Goal: Task Accomplishment & Management: Manage account settings

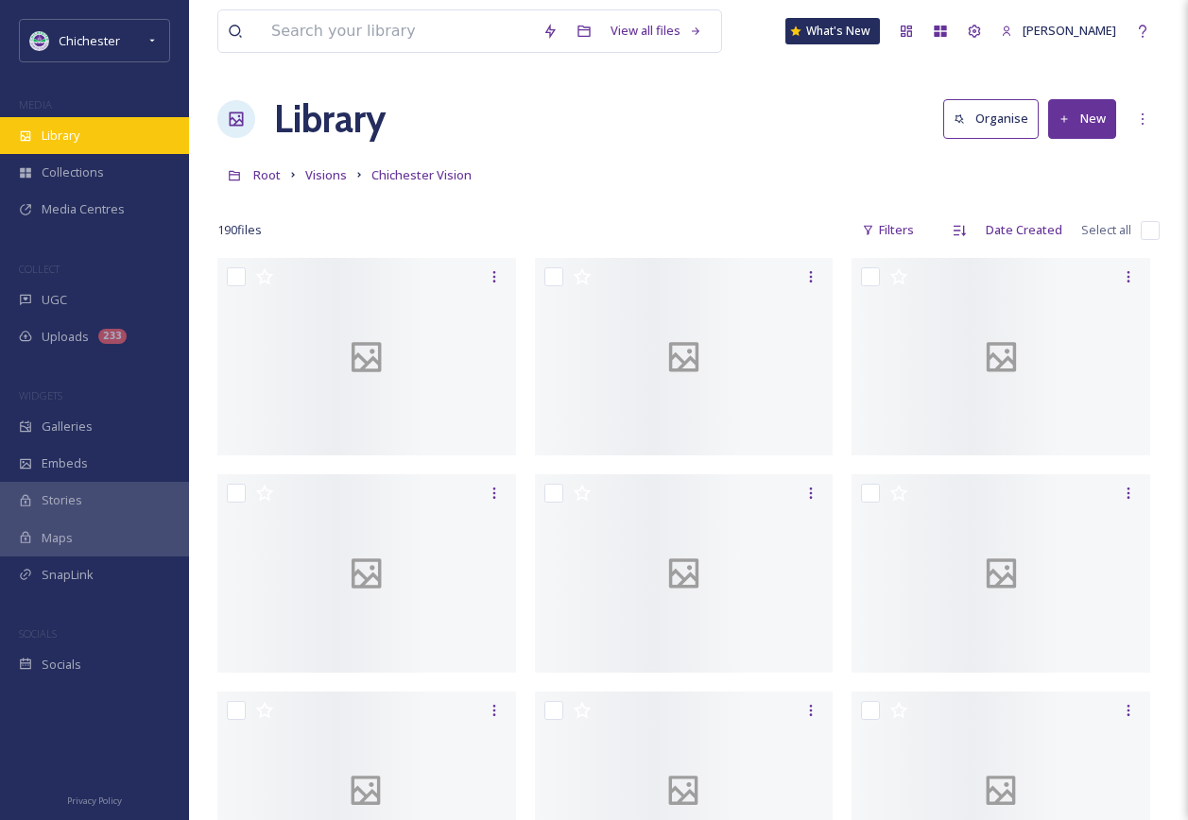
click at [103, 119] on div "Library" at bounding box center [94, 135] width 189 height 37
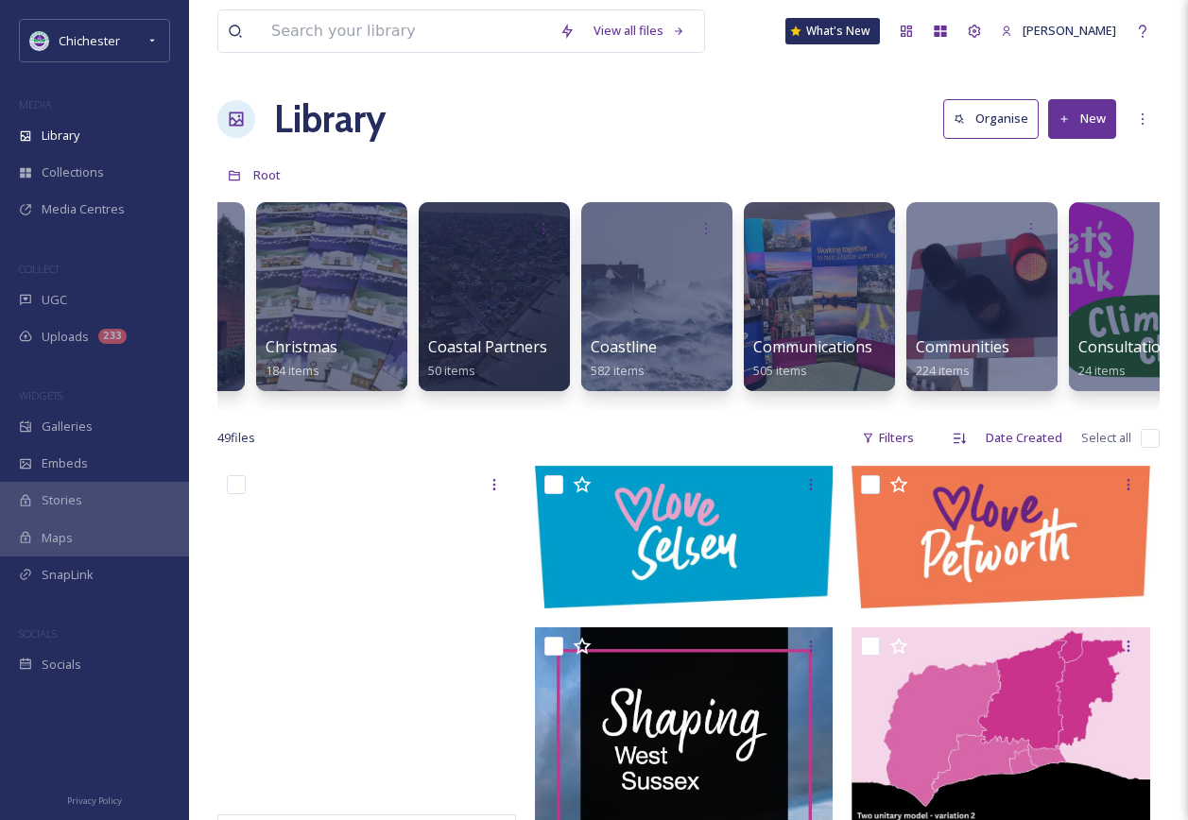
scroll to position [0, 886]
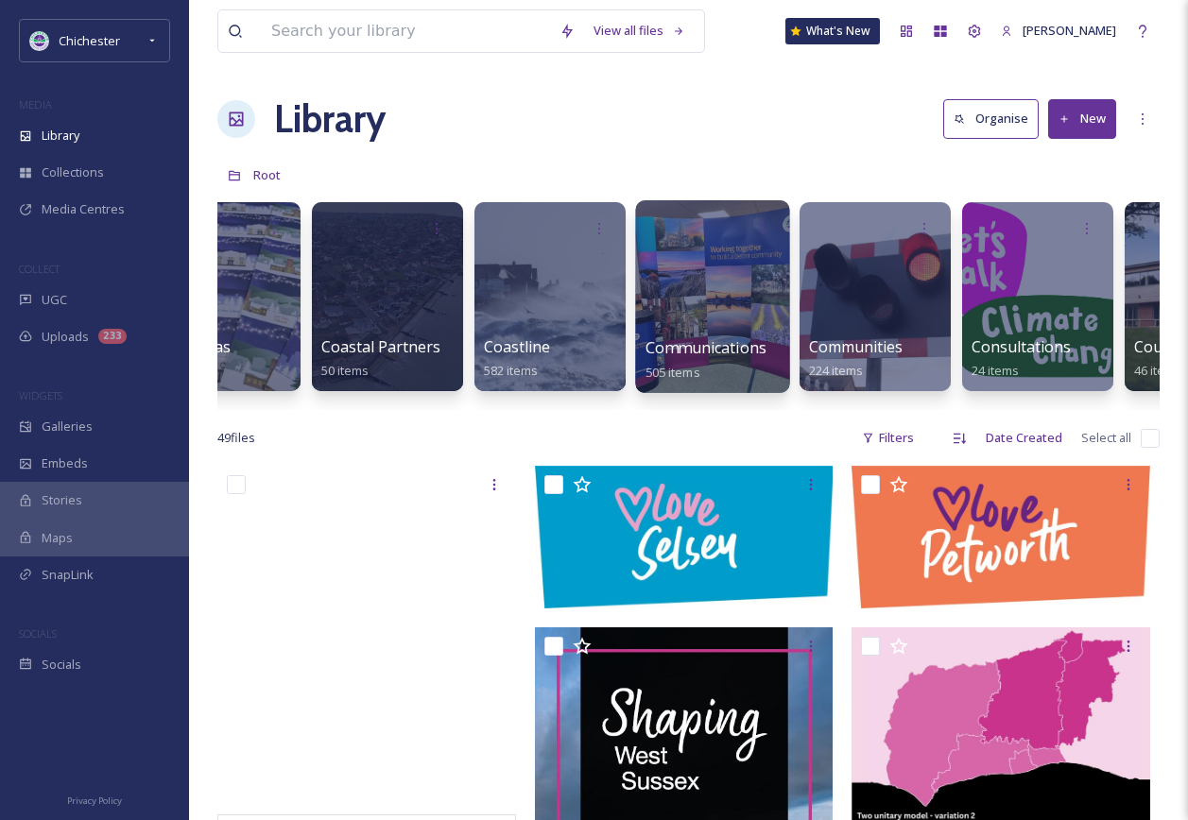
click at [718, 306] on div at bounding box center [712, 296] width 154 height 193
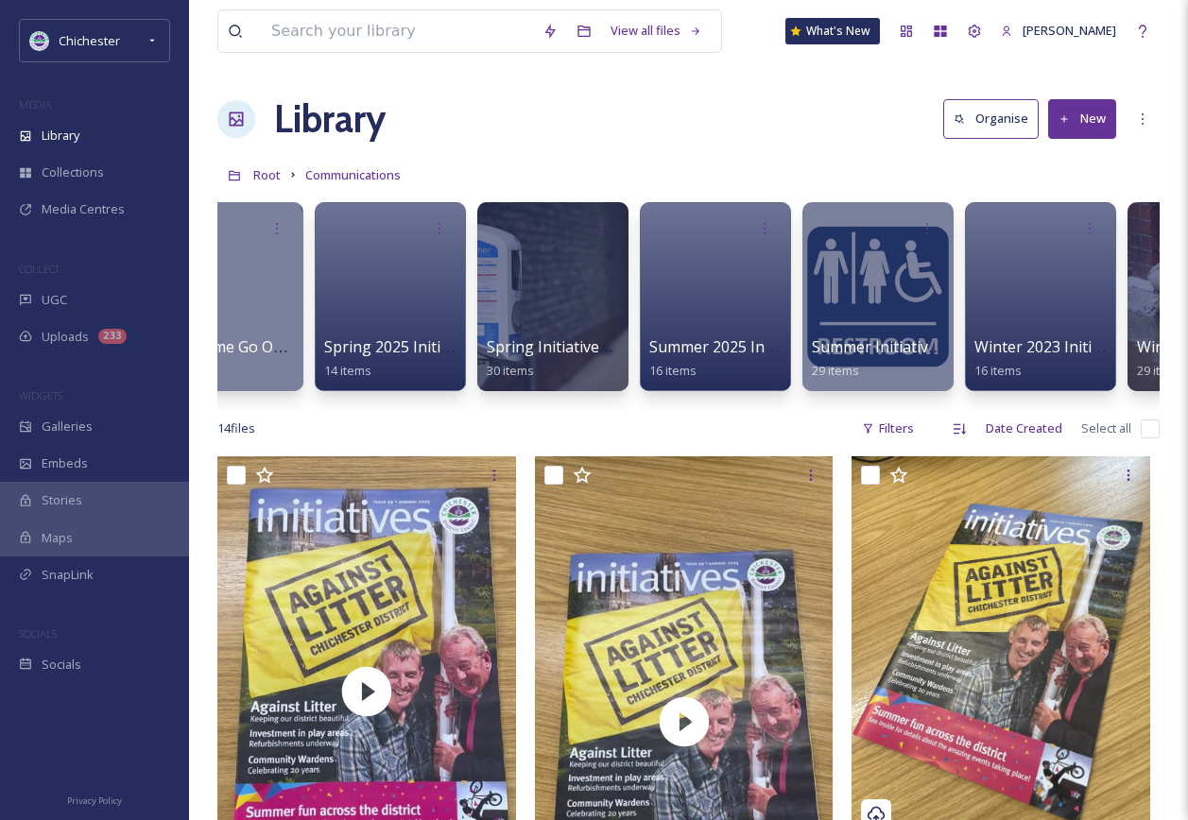
scroll to position [0, 2806]
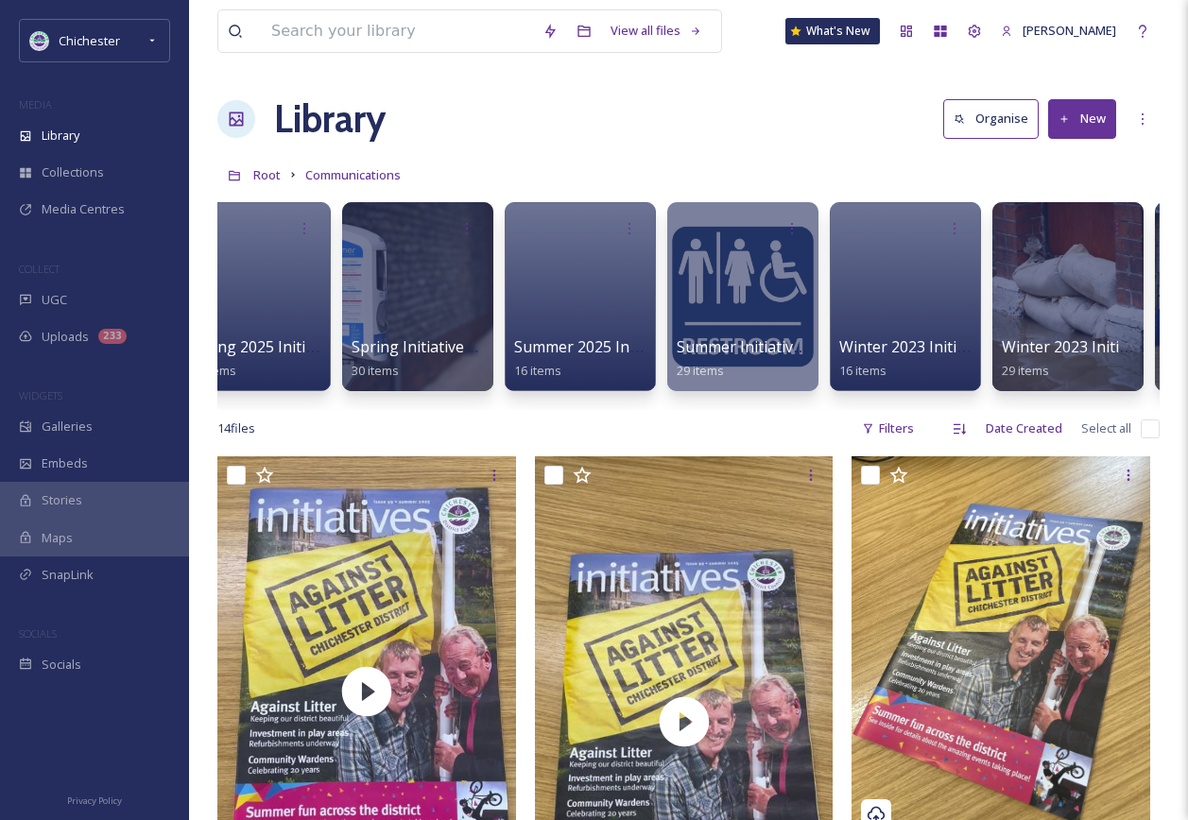
click at [1089, 114] on button "New" at bounding box center [1082, 118] width 68 height 39
click at [1074, 236] on span "Folder" at bounding box center [1060, 237] width 36 height 18
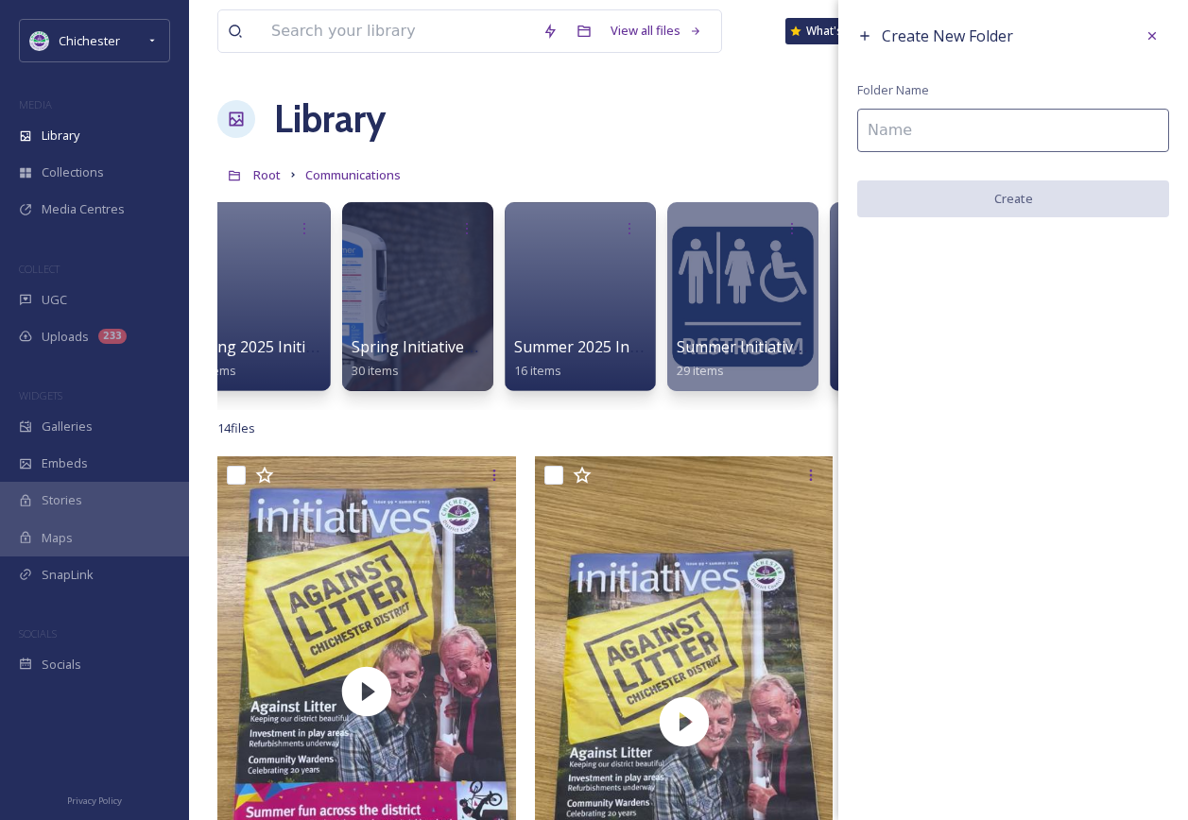
click at [927, 132] on input at bounding box center [1013, 130] width 312 height 43
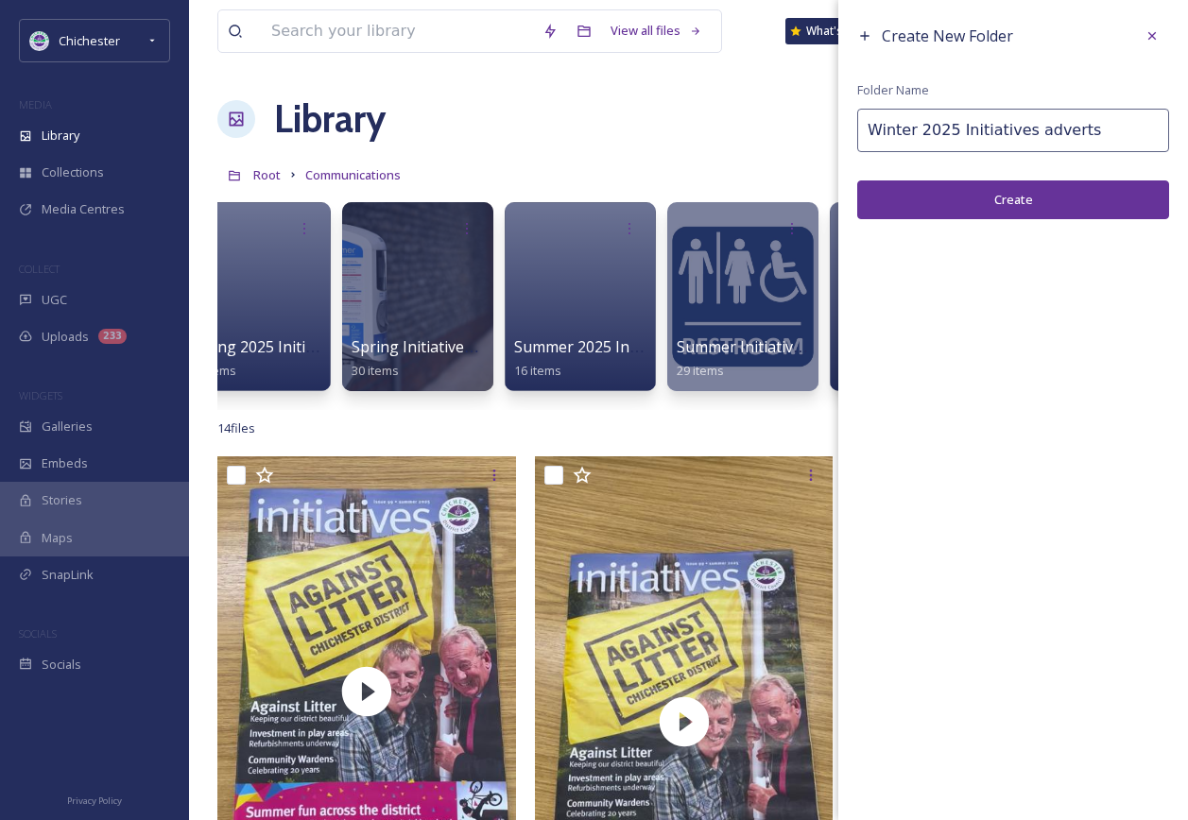
type input "Winter 2025 Initiatives adverts"
click at [960, 195] on button "Create" at bounding box center [1013, 199] width 312 height 39
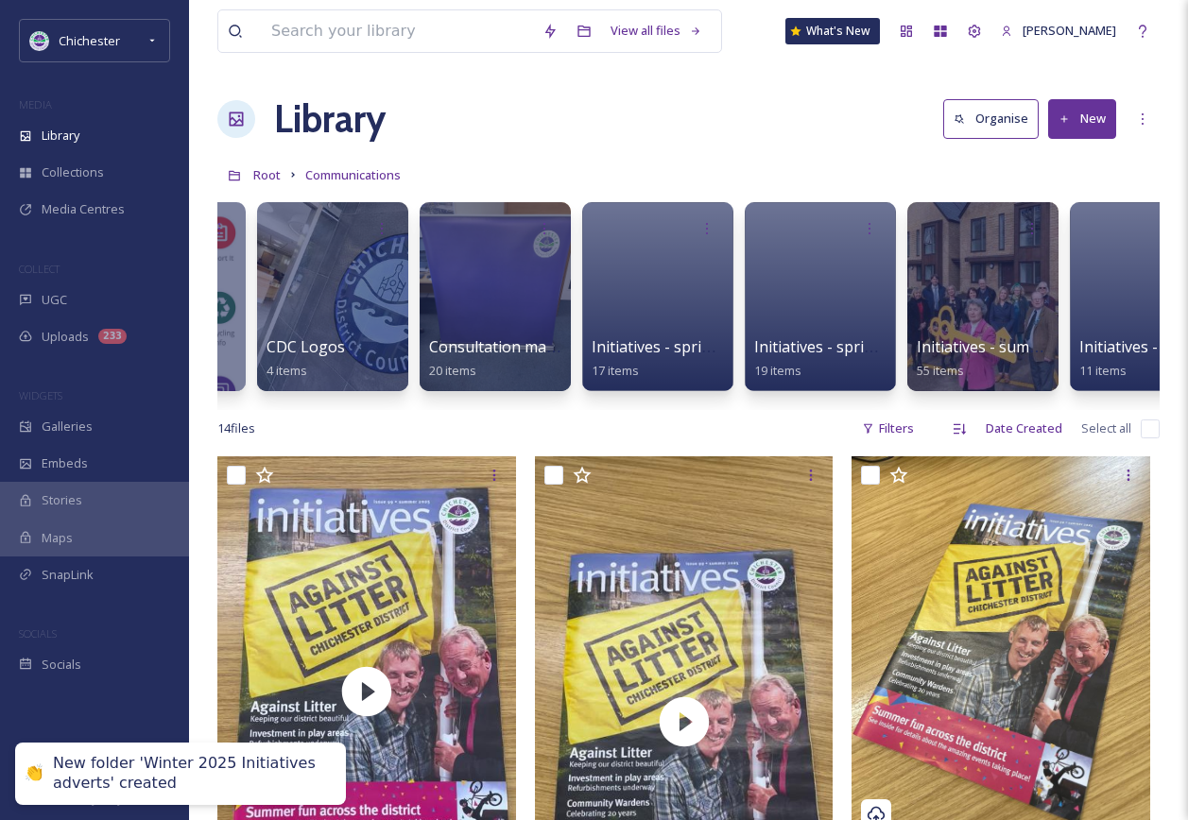
scroll to position [0, 0]
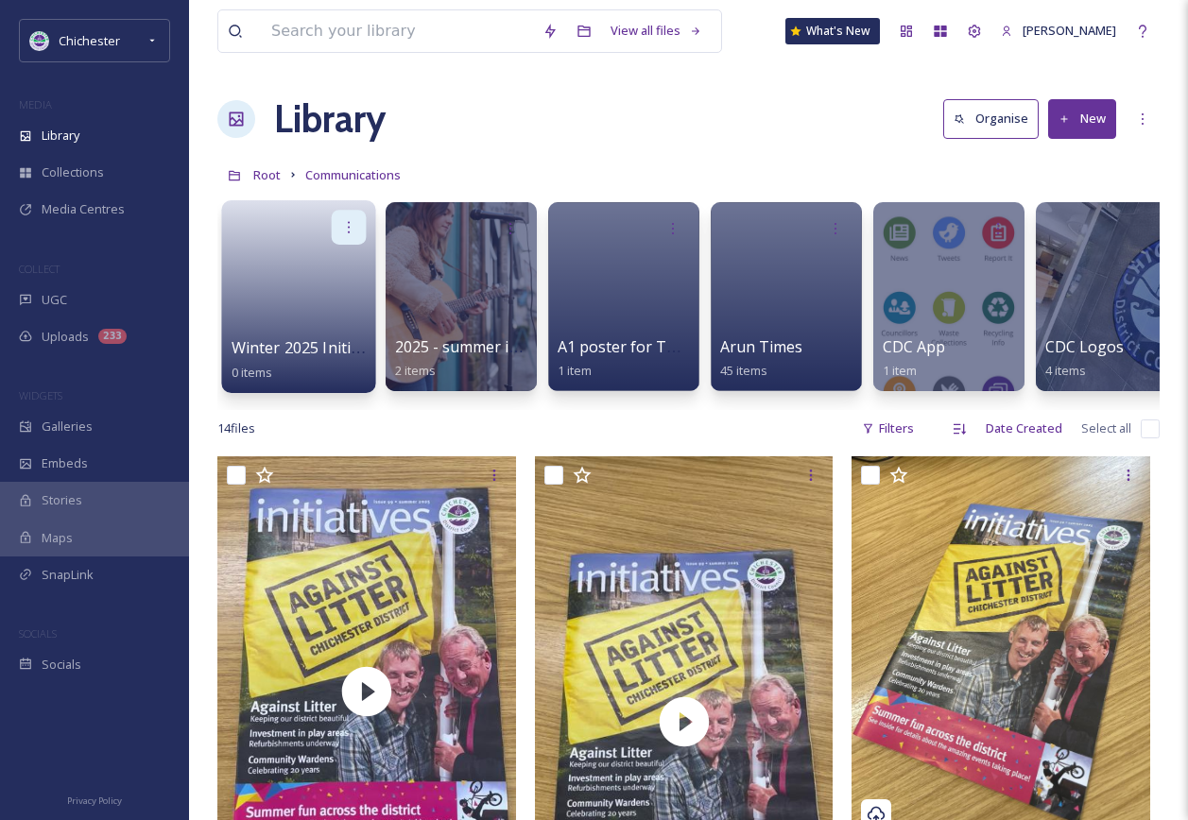
click at [351, 227] on icon at bounding box center [348, 226] width 15 height 15
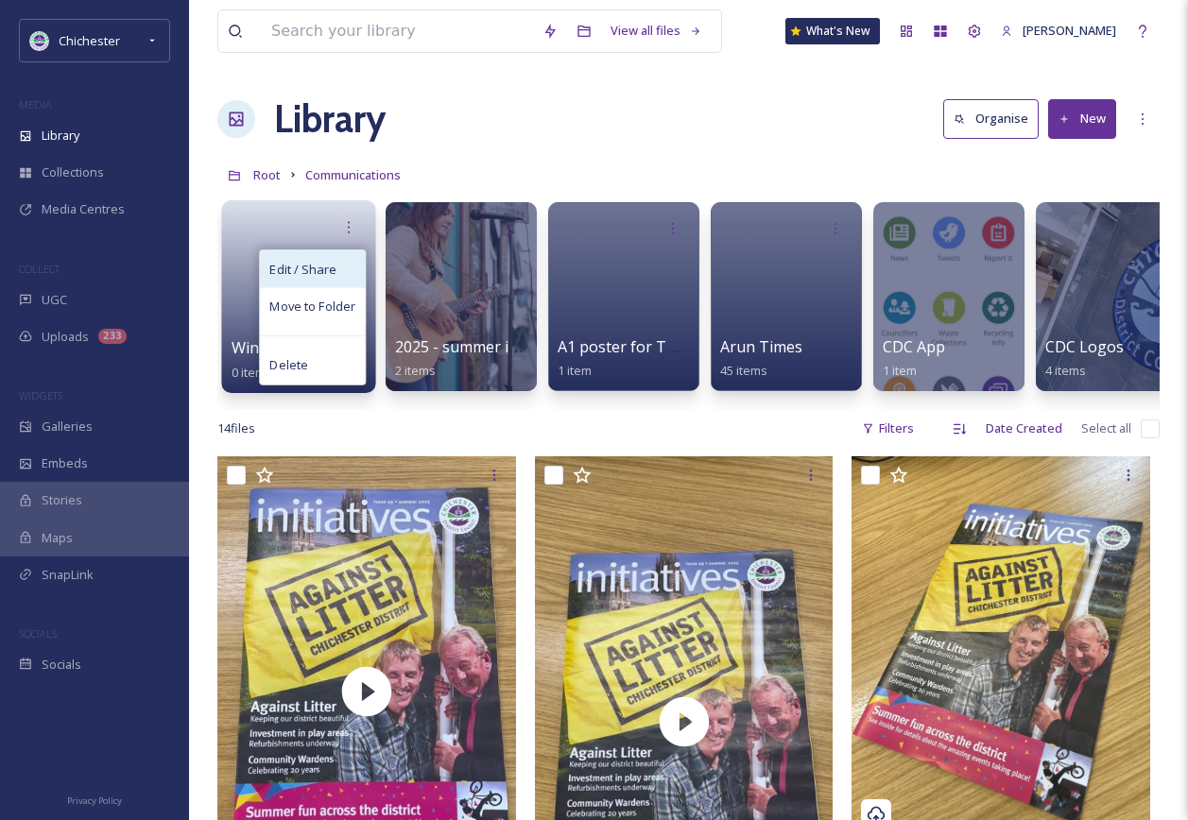
click at [338, 265] on div "Edit / Share" at bounding box center [312, 269] width 105 height 38
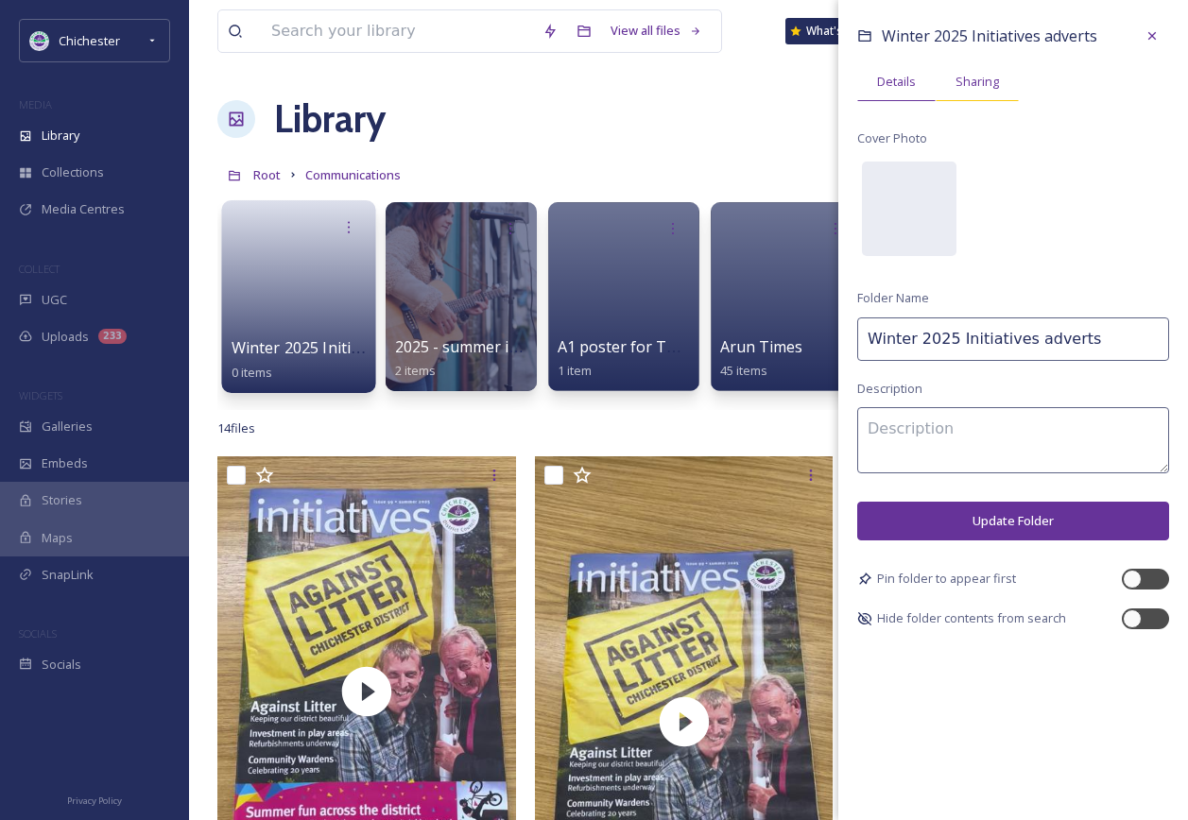
click at [979, 77] on span "Sharing" at bounding box center [976, 82] width 43 height 18
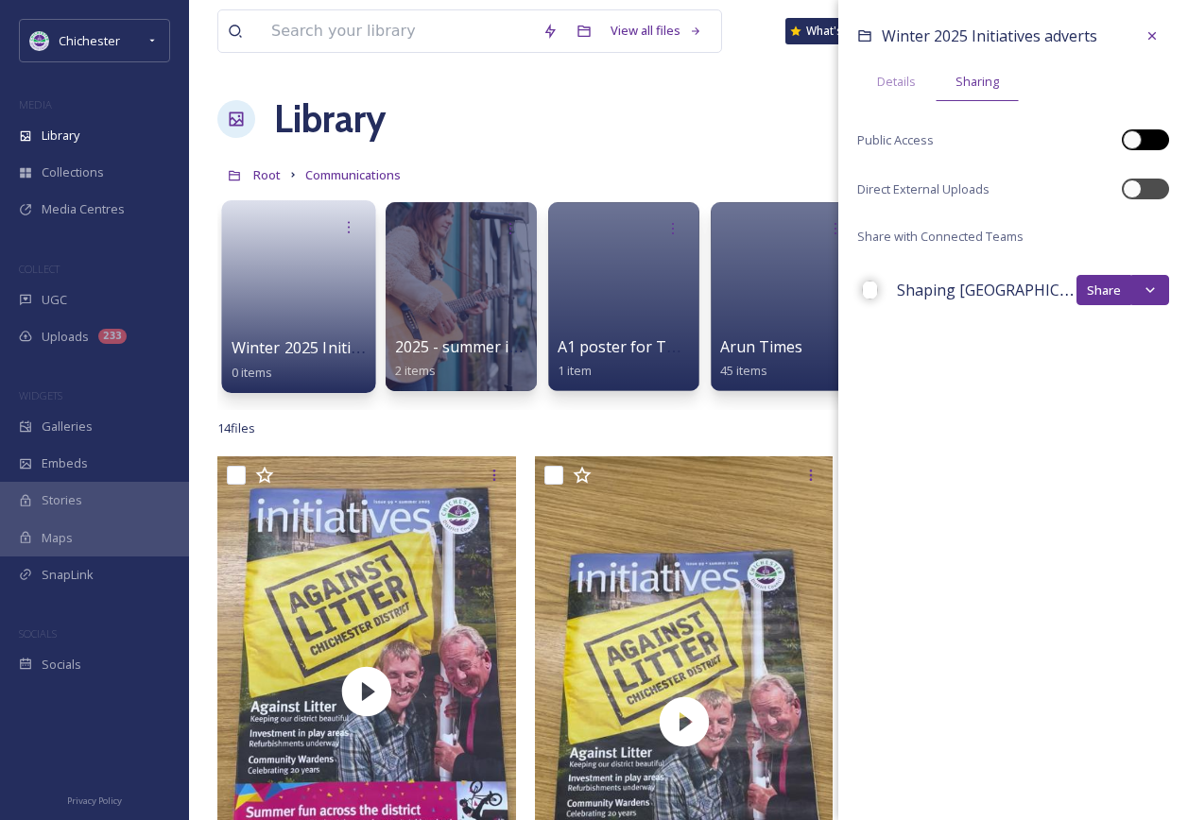
click at [1136, 146] on div at bounding box center [1132, 139] width 19 height 19
checkbox input "true"
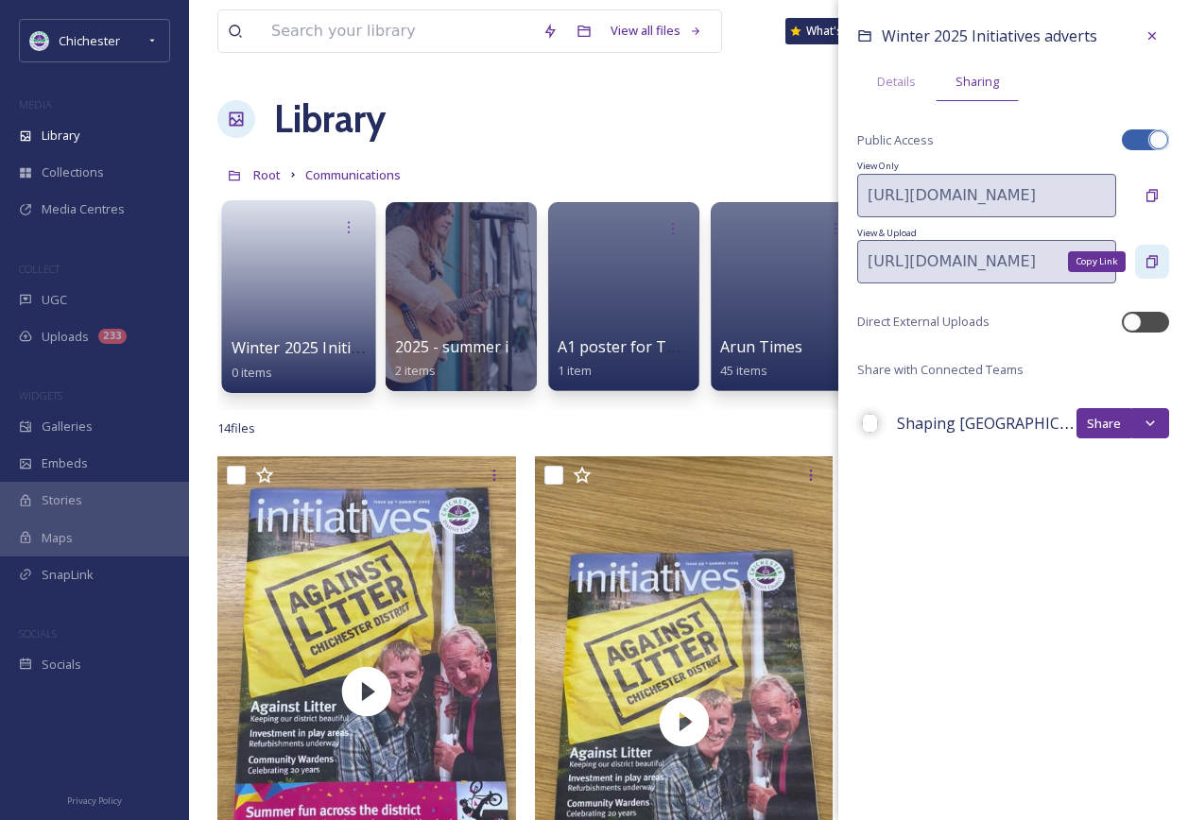
click at [1149, 256] on icon at bounding box center [1151, 261] width 11 height 12
click at [317, 326] on link at bounding box center [299, 291] width 135 height 92
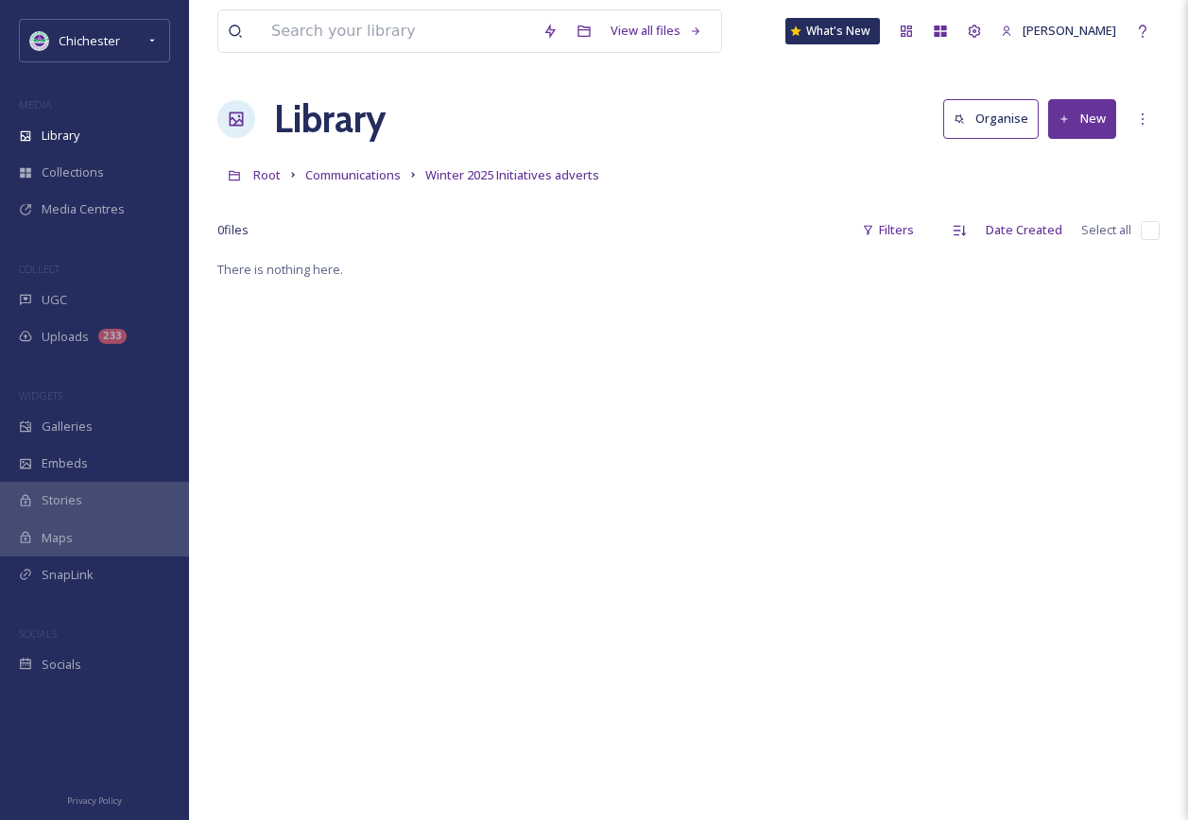
click at [1073, 125] on button "New" at bounding box center [1082, 118] width 68 height 39
click at [1067, 154] on span "File Upload" at bounding box center [1073, 163] width 62 height 18
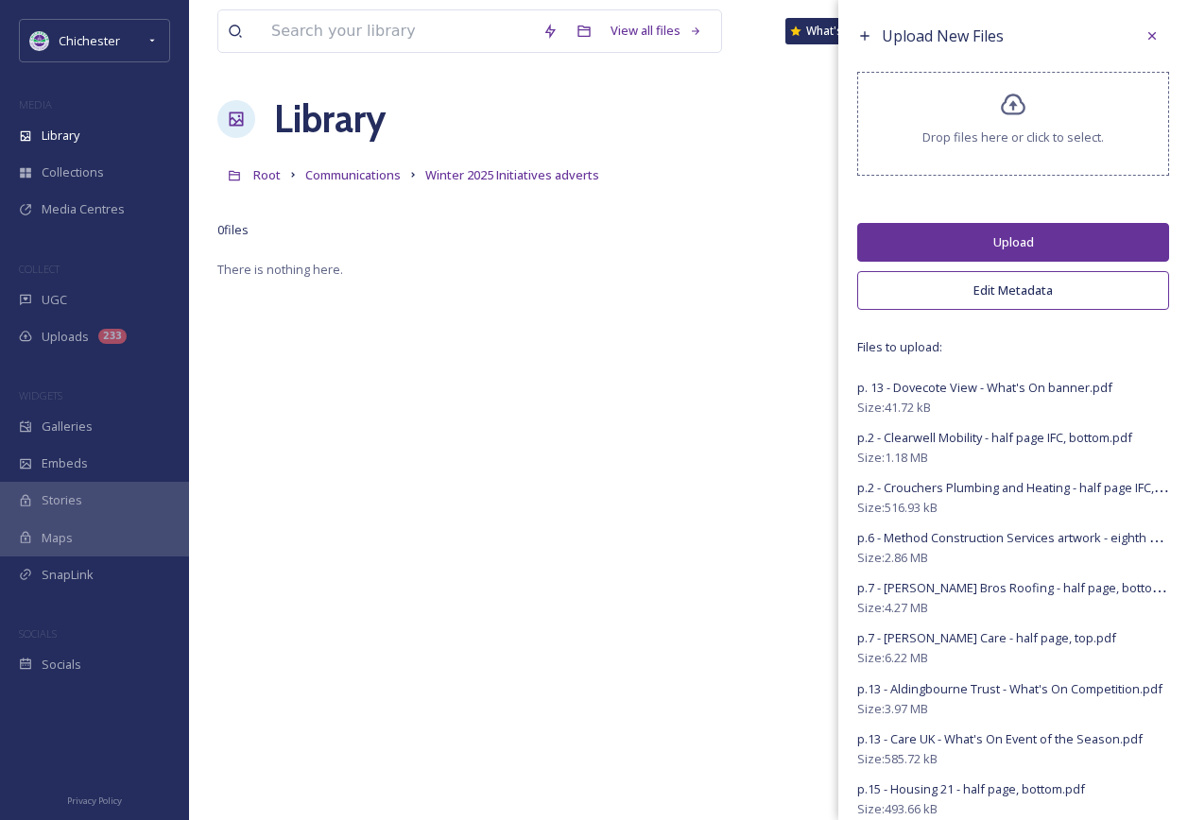
drag, startPoint x: 1000, startPoint y: 237, endPoint x: 994, endPoint y: 246, distance: 10.2
click at [999, 237] on button "Upload" at bounding box center [1013, 242] width 312 height 39
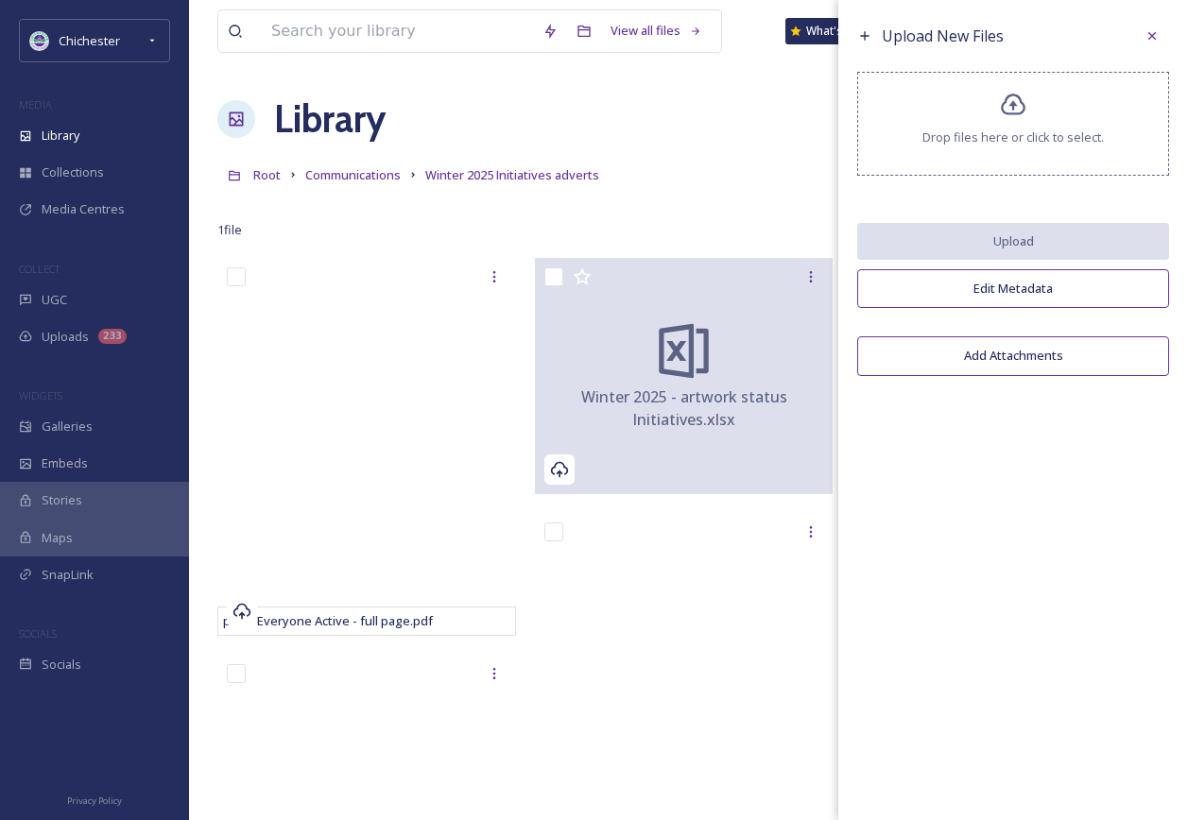
drag, startPoint x: 1143, startPoint y: 28, endPoint x: 672, endPoint y: 65, distance: 472.9
click at [1144, 27] on div at bounding box center [1152, 36] width 34 height 34
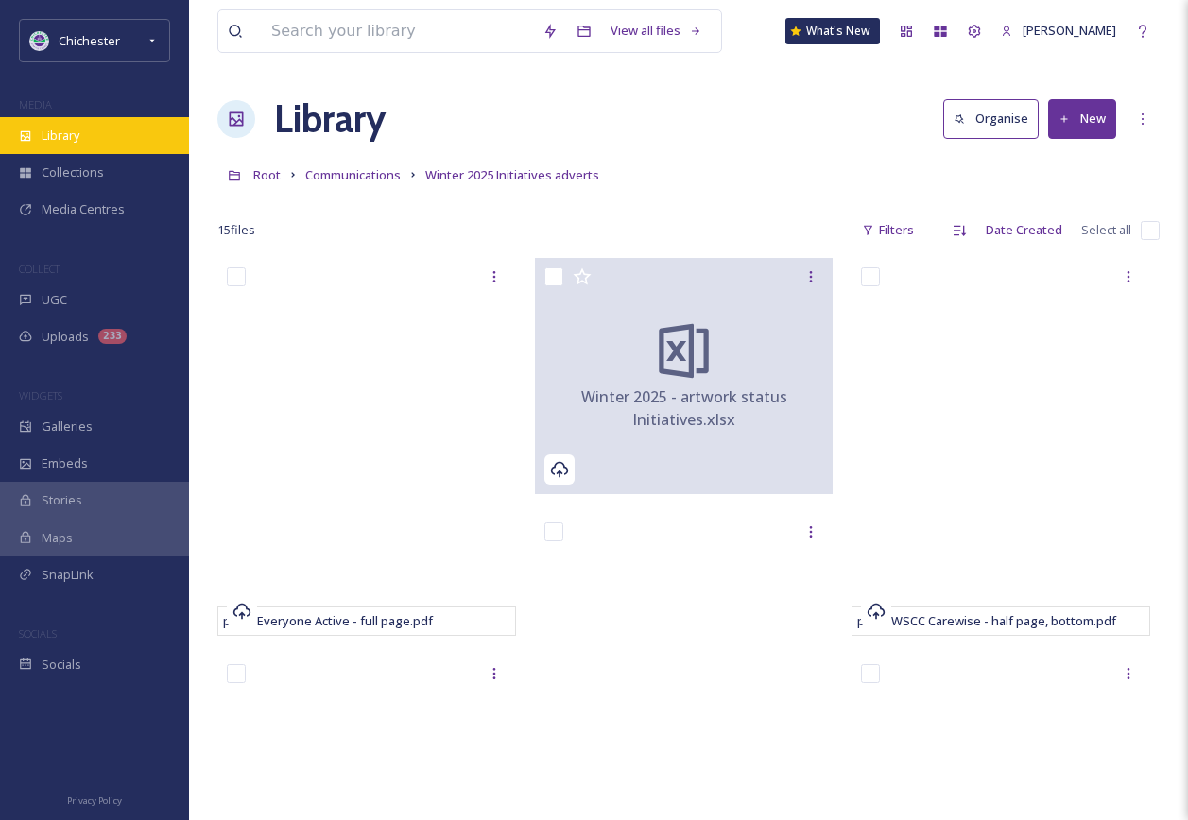
click at [125, 127] on div "Library" at bounding box center [94, 135] width 189 height 37
